Goal: Task Accomplishment & Management: Manage account settings

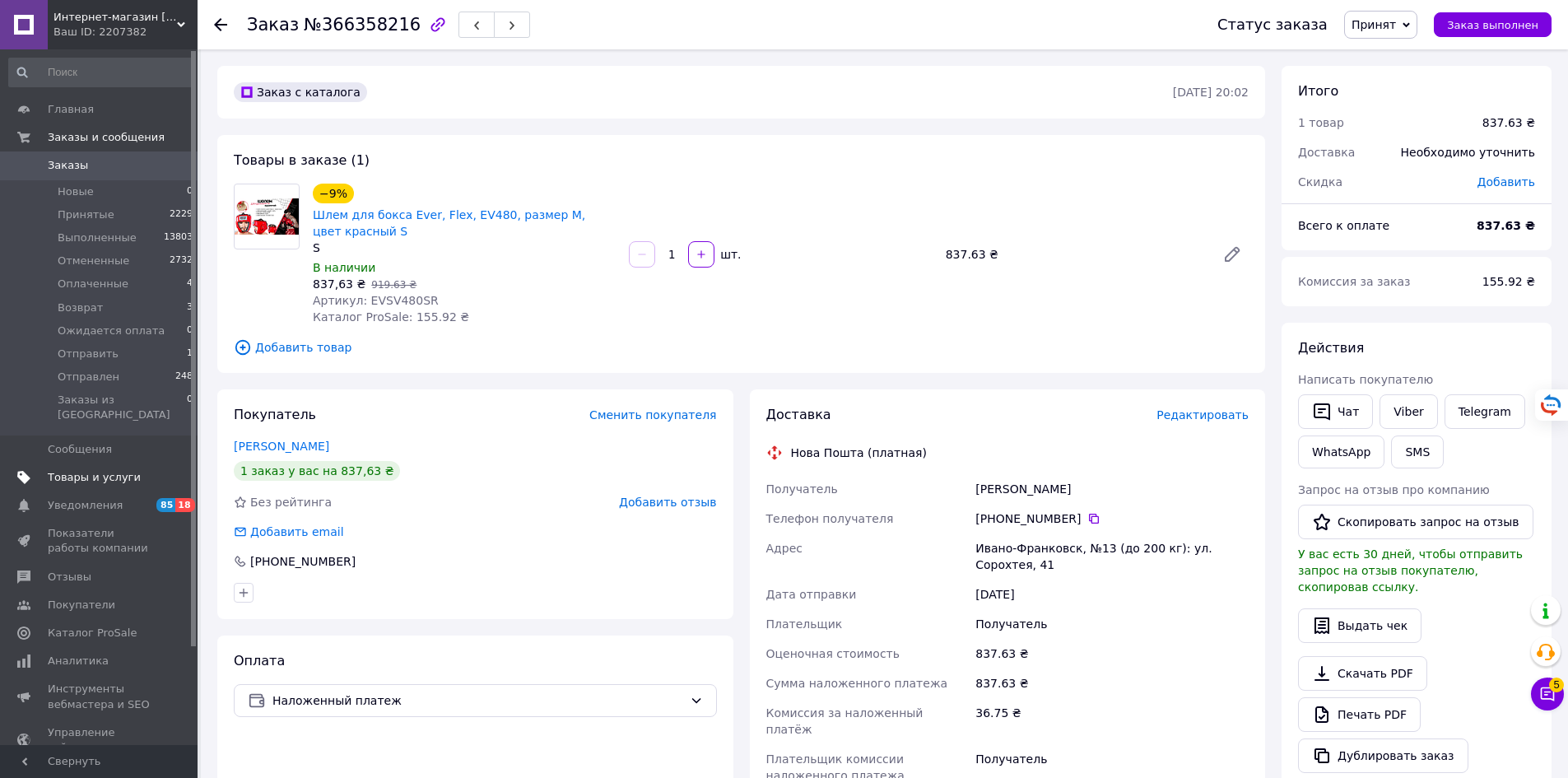
click at [110, 470] on span "Товары и услуги" at bounding box center [94, 477] width 93 height 15
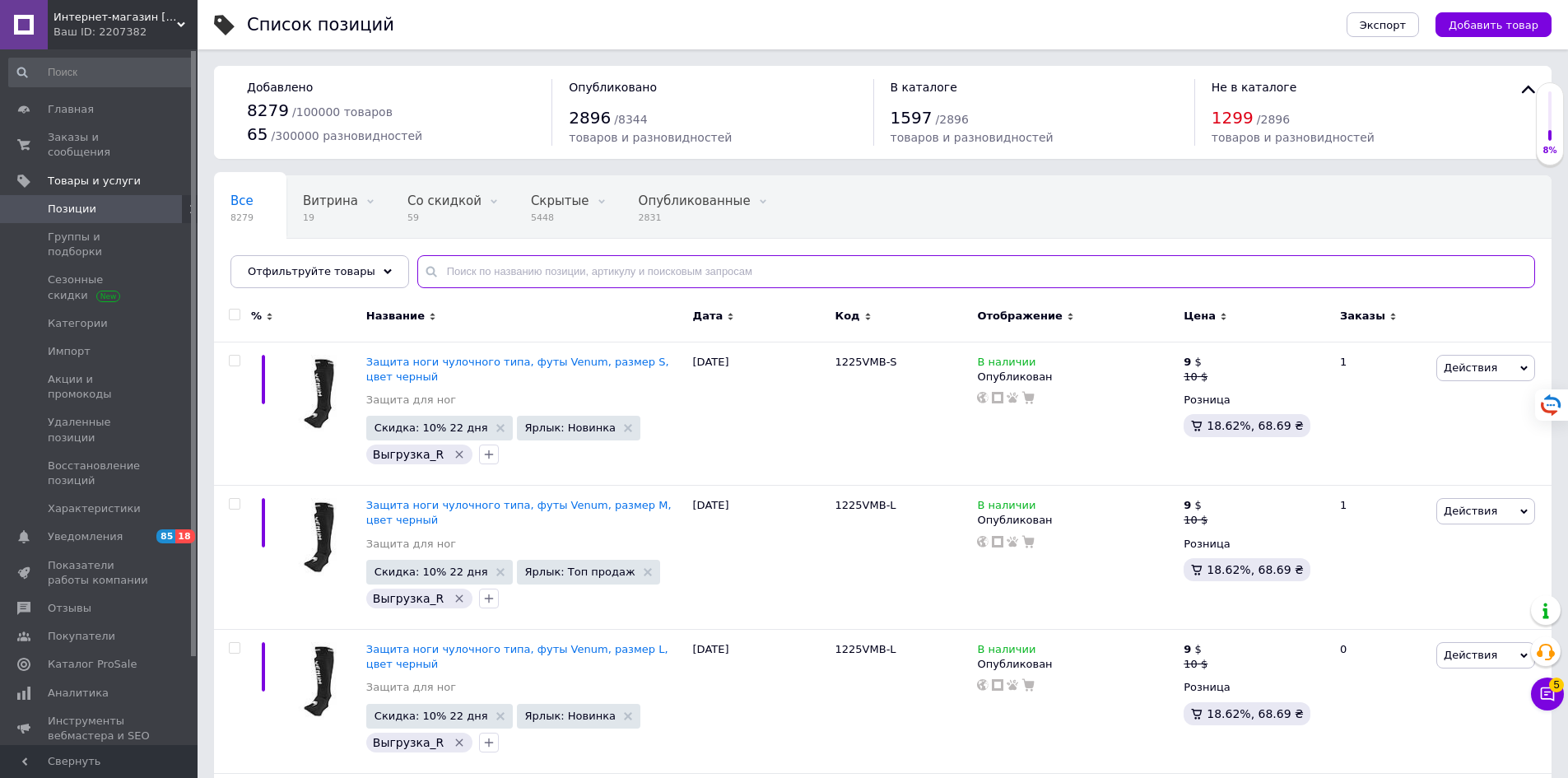
click at [566, 271] on input "text" at bounding box center [976, 272] width 1118 height 33
paste input "EVSV480SR"
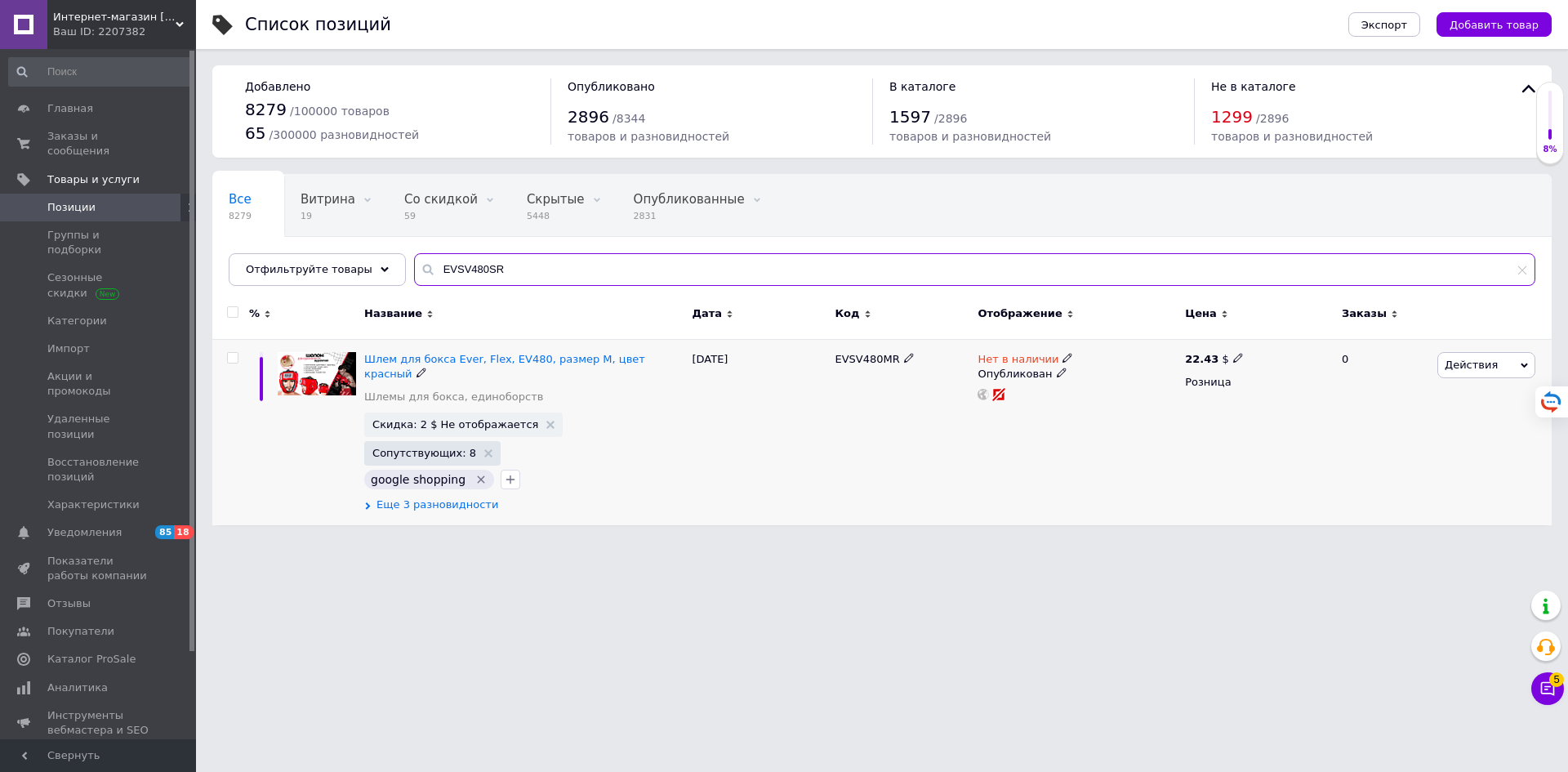
type input "EVSV480SR"
click at [475, 497] on span "Еще 3 разновидности" at bounding box center [437, 504] width 121 height 15
click at [460, 497] on span "Еще 3 разновидности" at bounding box center [437, 504] width 121 height 15
click at [407, 497] on span "Еще 3 разновидности" at bounding box center [437, 504] width 121 height 15
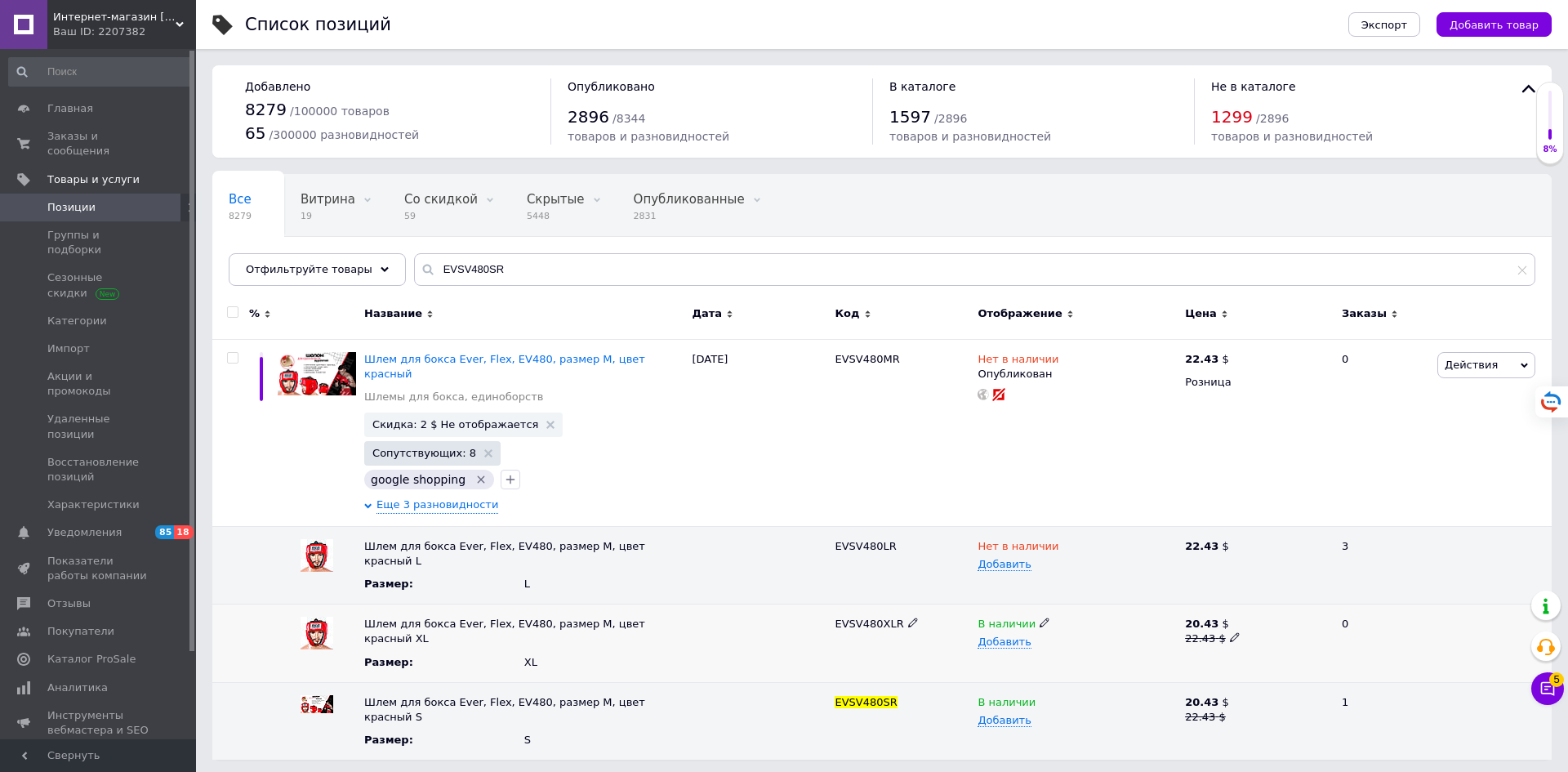
click at [1229, 632] on icon at bounding box center [1234, 637] width 9 height 9
click at [1192, 612] on input "22.43" at bounding box center [1250, 624] width 140 height 25
type input "25.43"
click at [1242, 706] on html "Интернет-магазин ПОЛЬ Ваш ID: 2207382 Сайт Интернет-магазин ПОЛЬ Кабинет покупа…" at bounding box center [784, 388] width 1568 height 776
click at [1229, 710] on icon at bounding box center [1234, 715] width 9 height 9
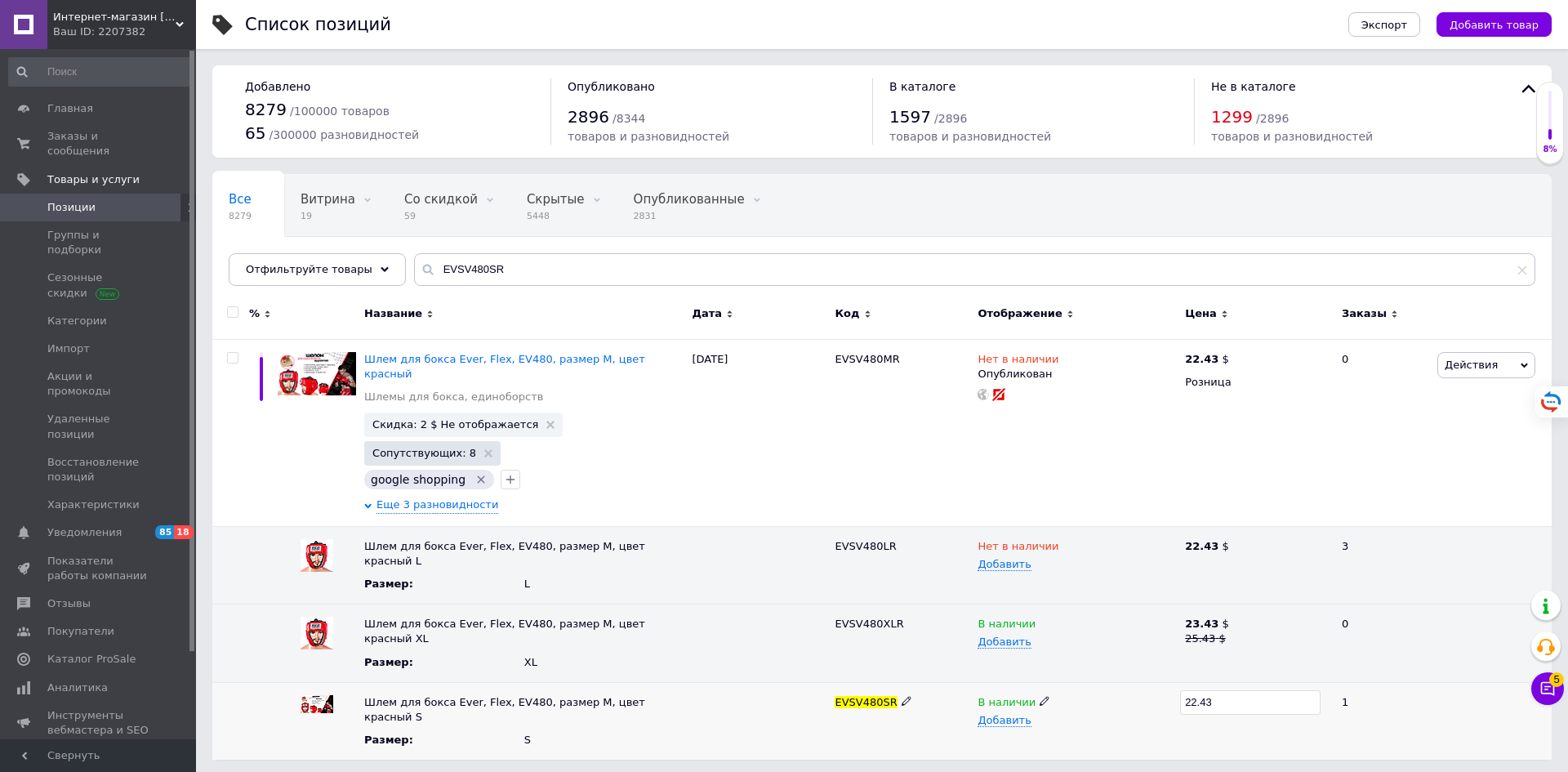
click at [1191, 691] on input "22.43" at bounding box center [1250, 703] width 140 height 25
type input "25.43"
click at [1209, 676] on div "Список позиций Экспорт Добавить товар Добавлено 8279 / 100000 товаров 65 / 3000…" at bounding box center [881, 388] width 1371 height 776
click at [104, 128] on link "Заказы и сообщения 0 0" at bounding box center [100, 144] width 201 height 43
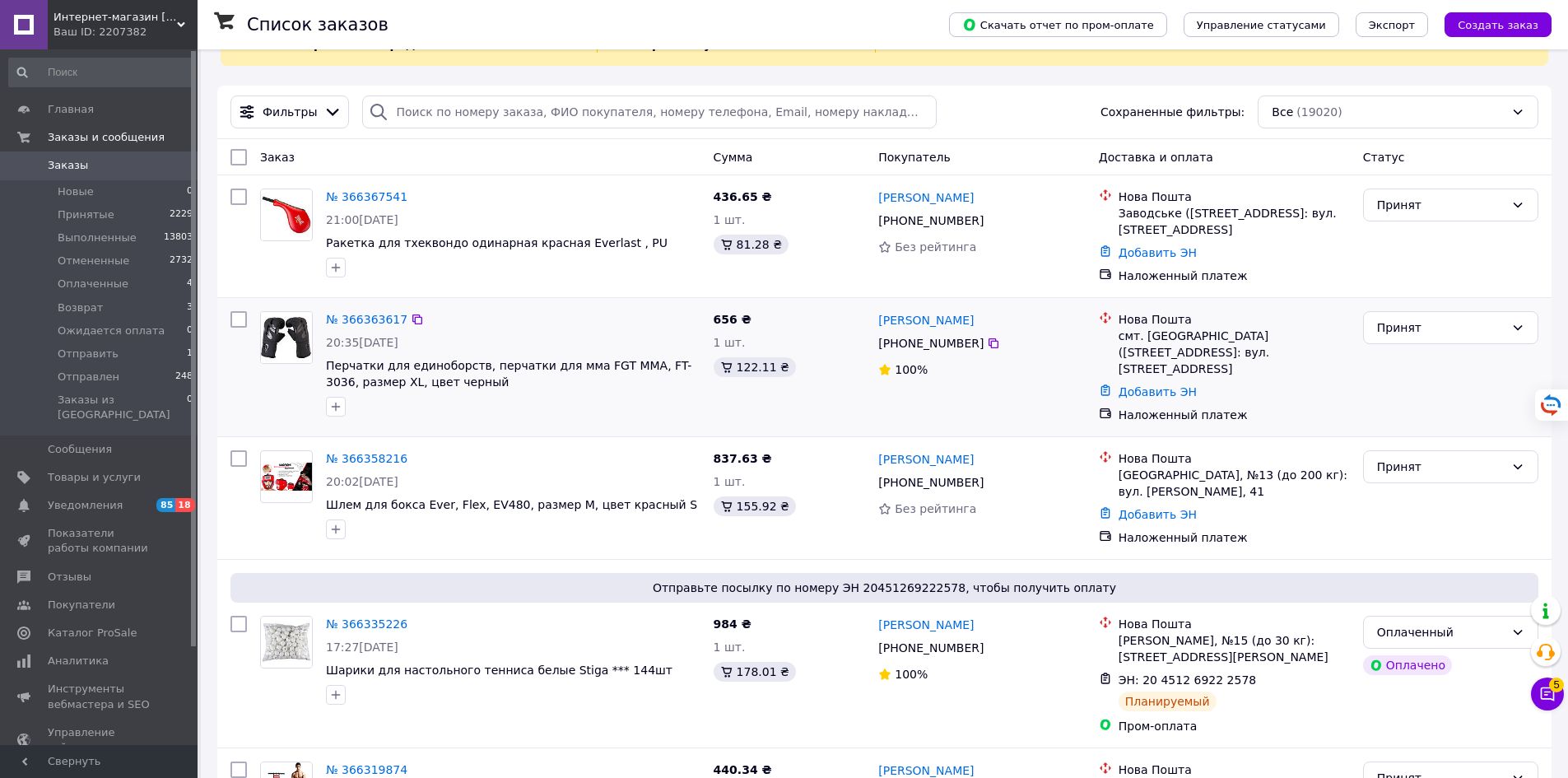
scroll to position [165, 0]
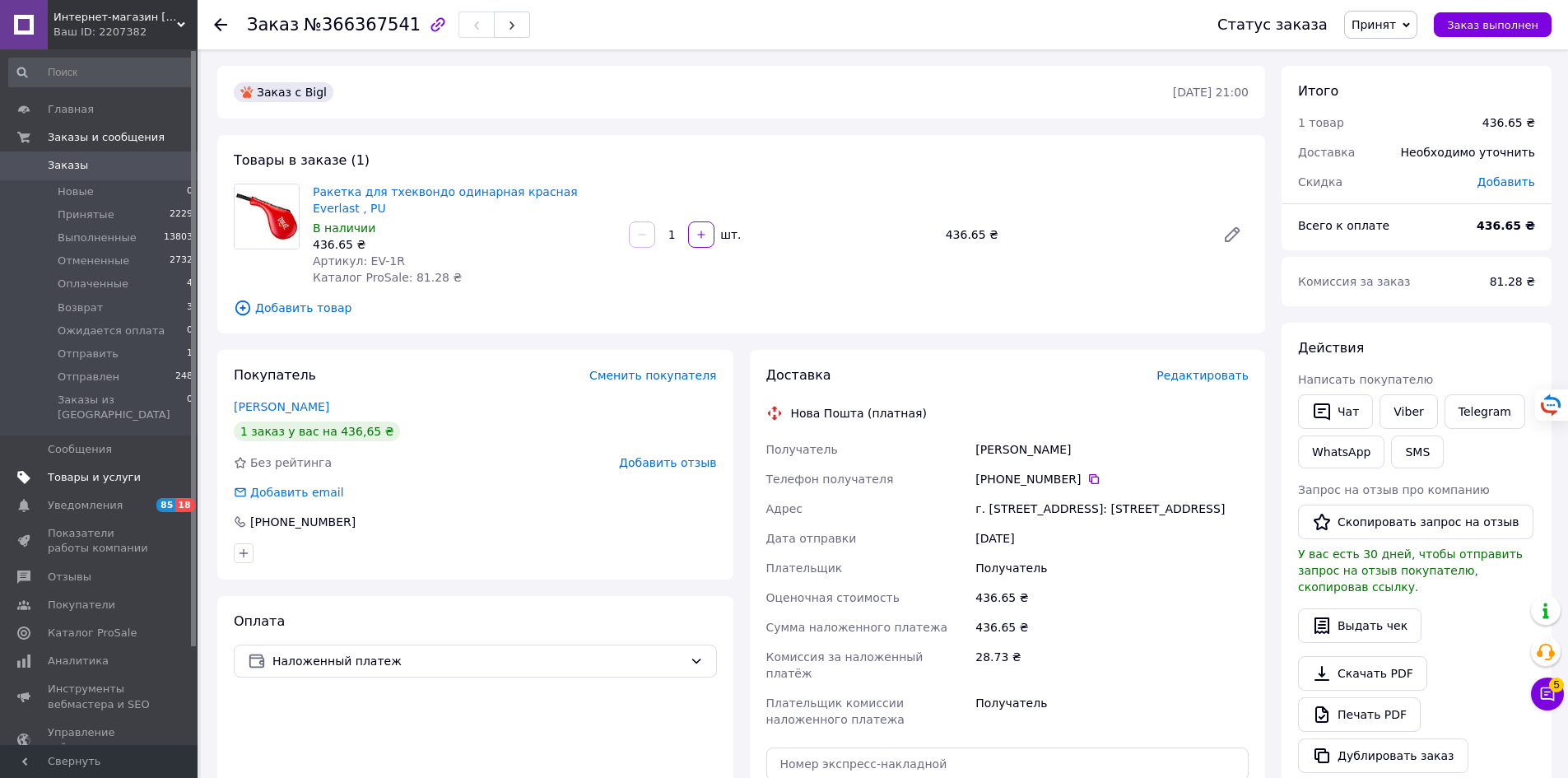
click at [106, 470] on span "Товары и услуги" at bounding box center [94, 477] width 93 height 15
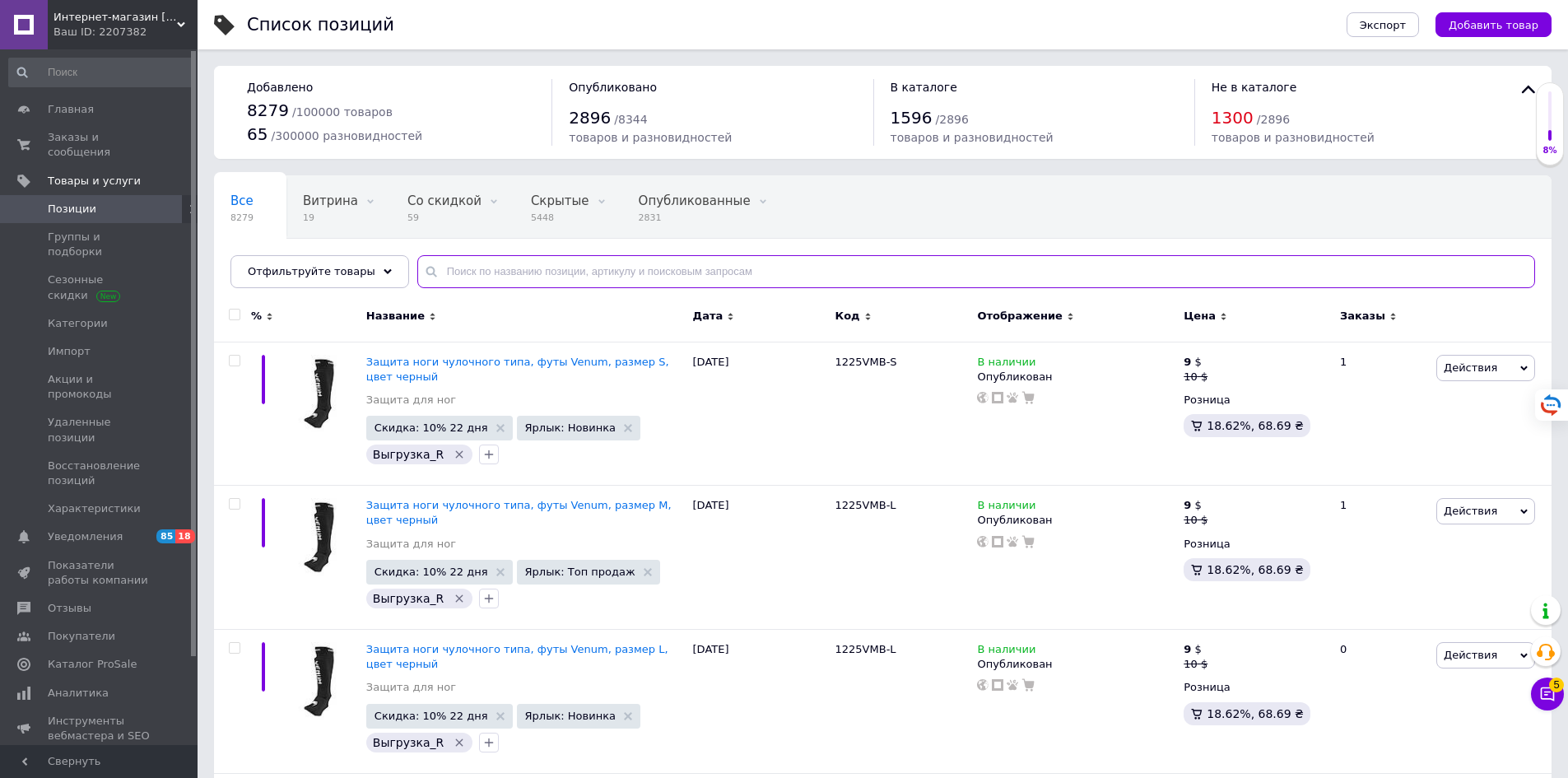
click at [704, 270] on input "text" at bounding box center [976, 272] width 1118 height 33
paste input "EV480, размер М, цвет красный S"
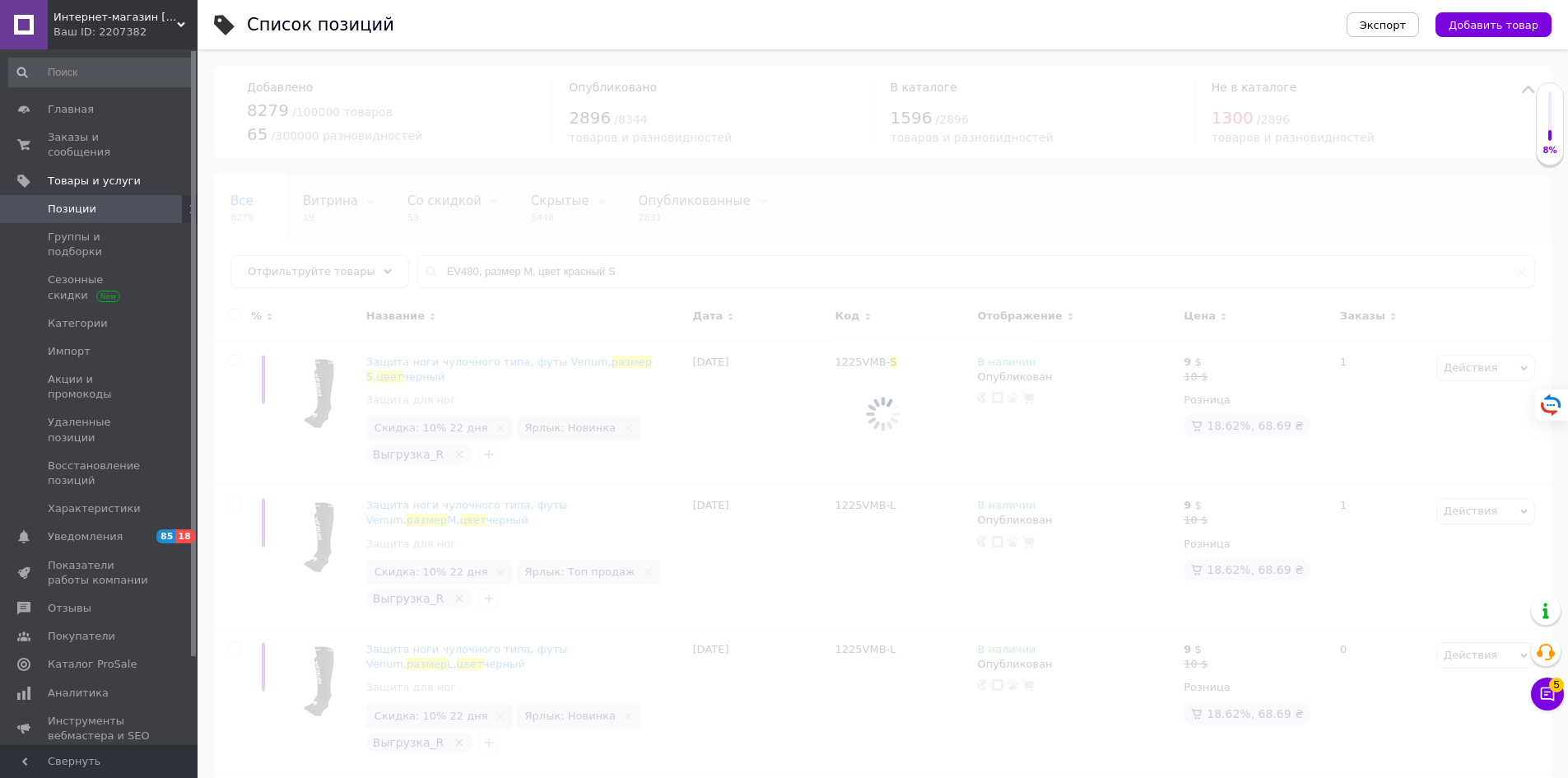
drag, startPoint x: 660, startPoint y: 272, endPoint x: 551, endPoint y: 268, distance: 109.1
click at [551, 268] on div at bounding box center [882, 413] width 1370 height 729
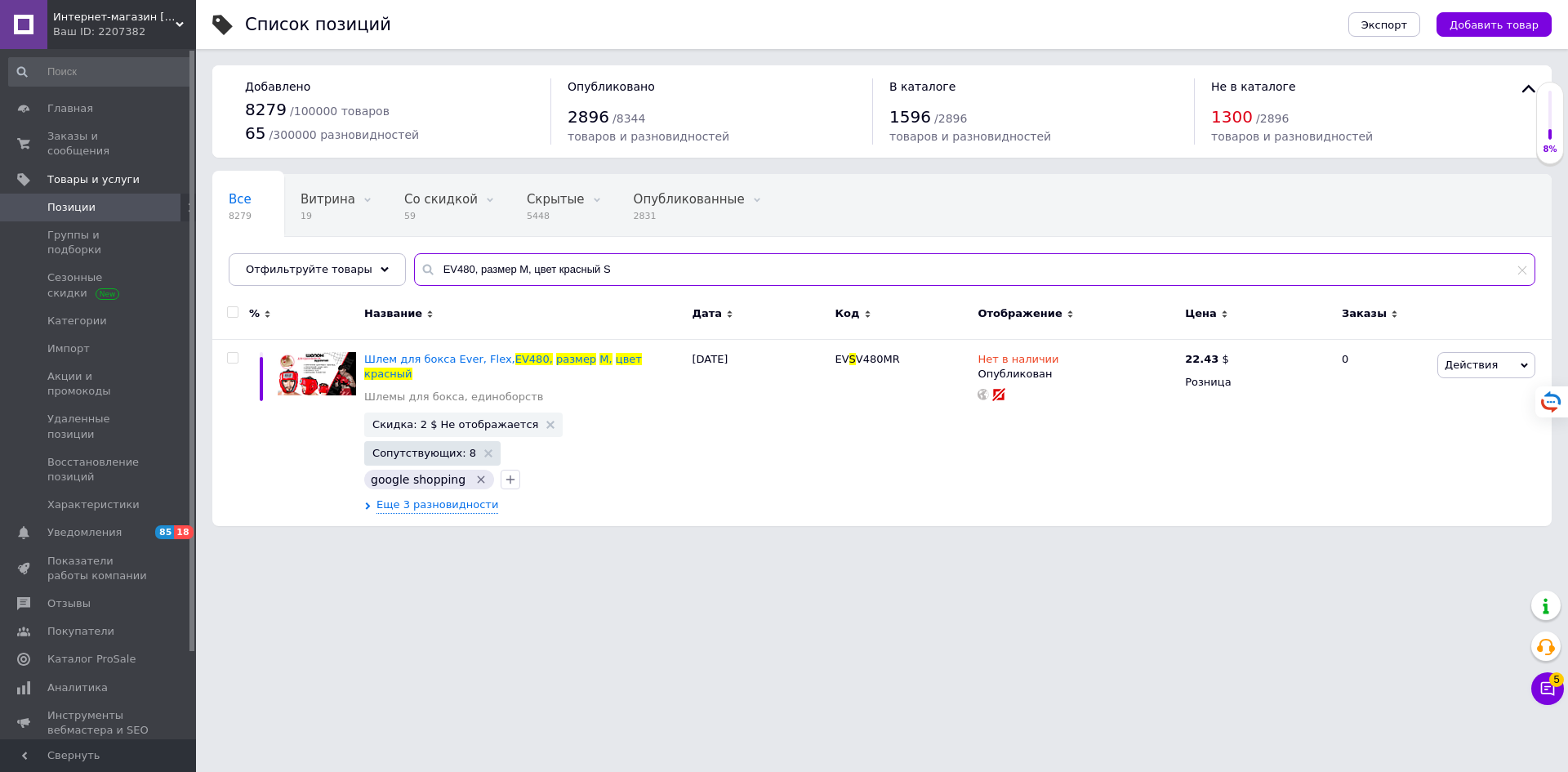
drag, startPoint x: 613, startPoint y: 264, endPoint x: 464, endPoint y: 264, distance: 149.0
click at [464, 264] on input "EV480, размер М, цвет красный S" at bounding box center [974, 270] width 1121 height 33
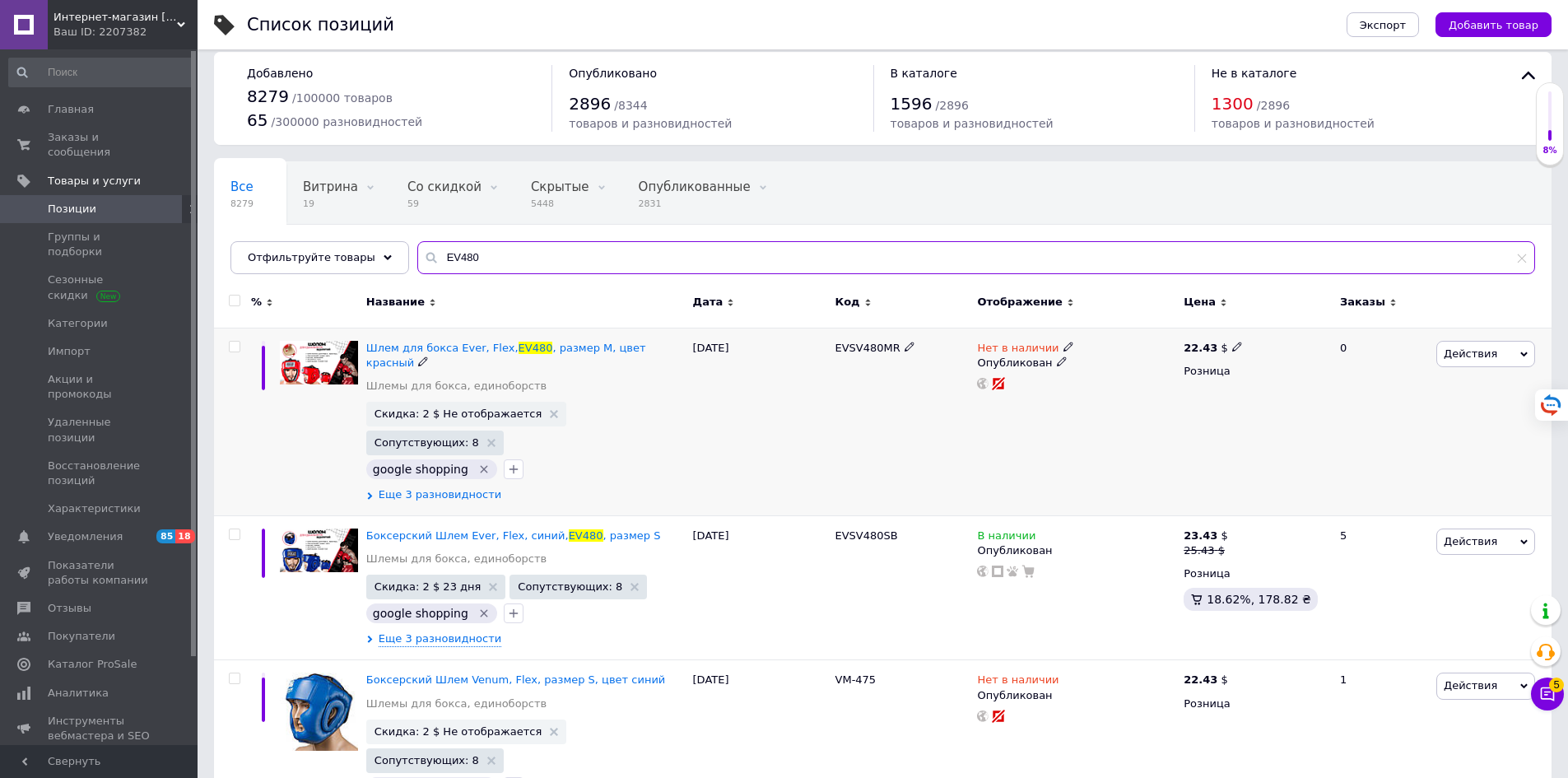
scroll to position [13, 0]
type input "EV480"
click at [430, 488] on span "Еще 3 разновидности" at bounding box center [440, 495] width 122 height 15
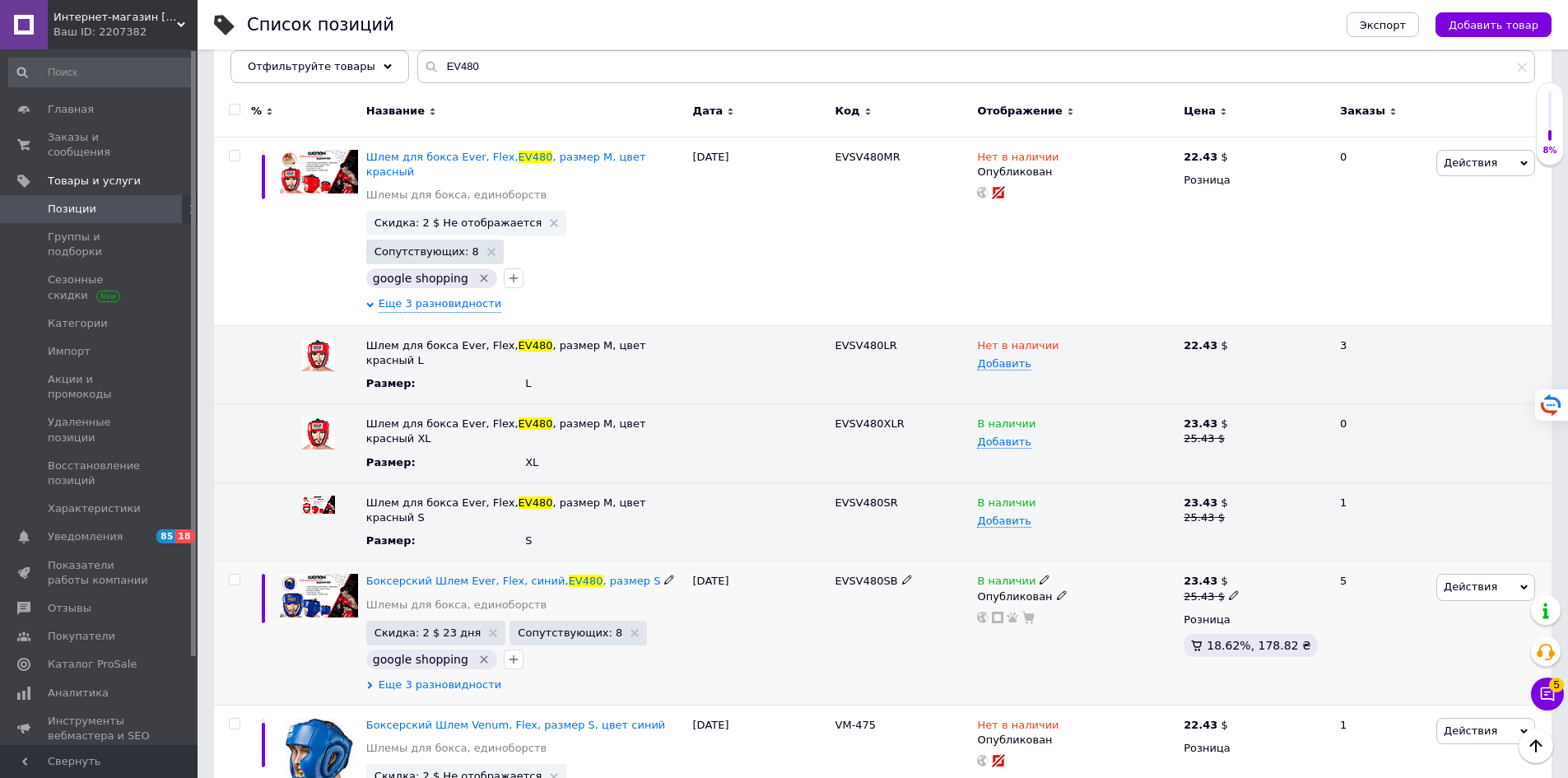
scroll to position [204, 0]
click at [456, 678] on span "Еще 3 разновидности" at bounding box center [440, 685] width 122 height 15
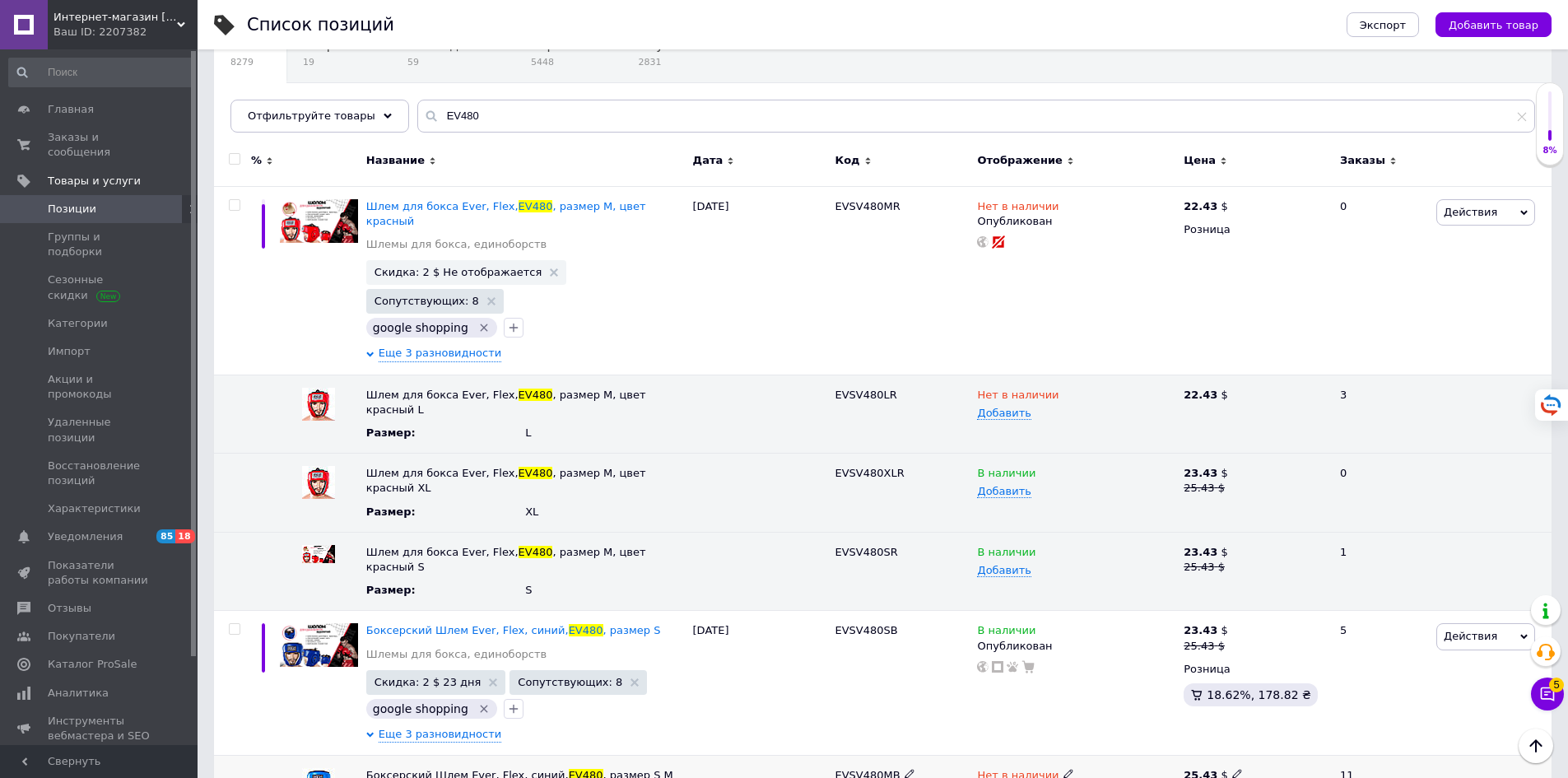
scroll to position [149, 0]
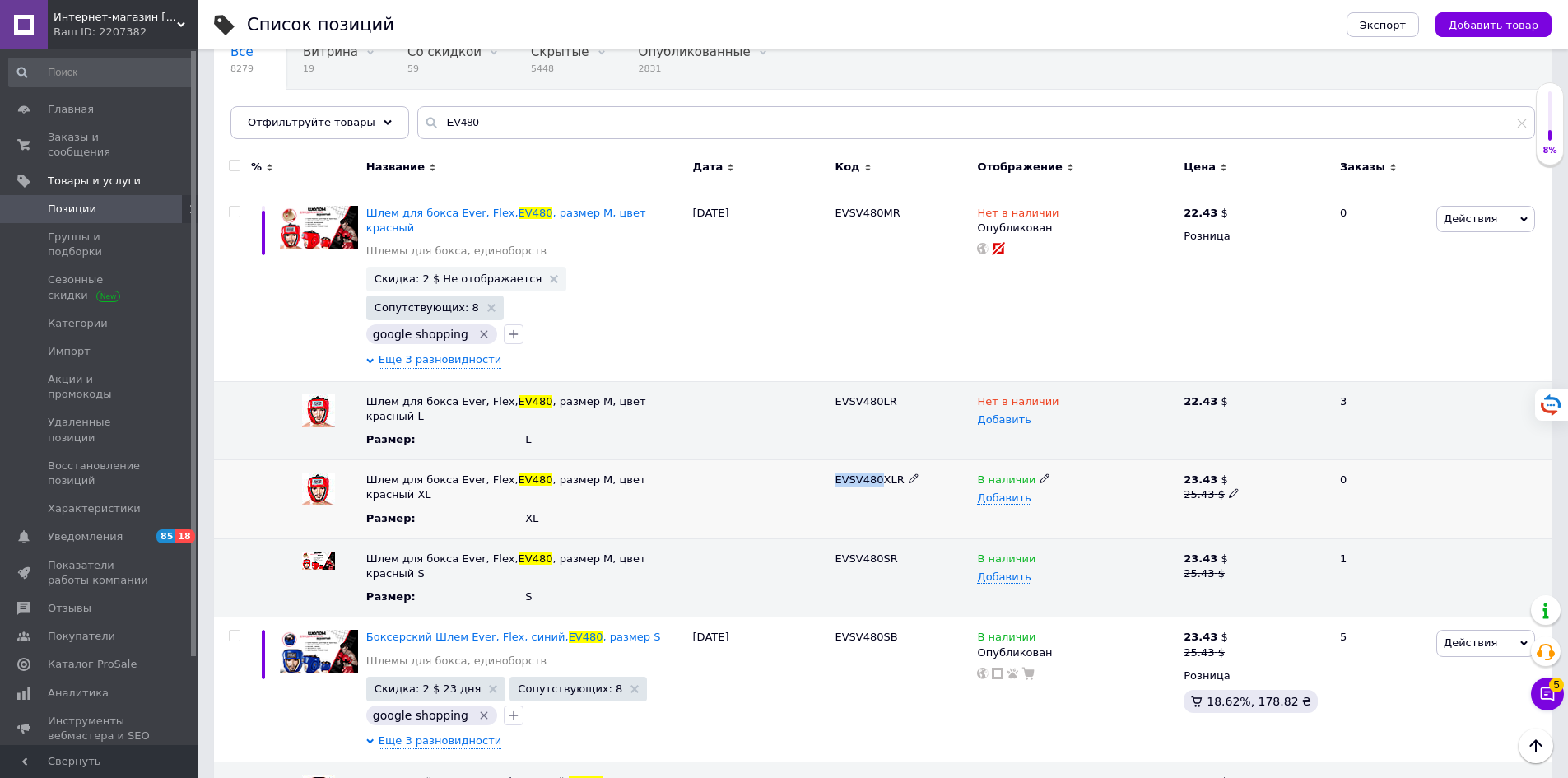
drag, startPoint x: 832, startPoint y: 424, endPoint x: 876, endPoint y: 423, distance: 44.0
click at [876, 461] on div "EVSV480XLR" at bounding box center [902, 500] width 142 height 79
copy span "EVSV480"
